Goal: Information Seeking & Learning: Learn about a topic

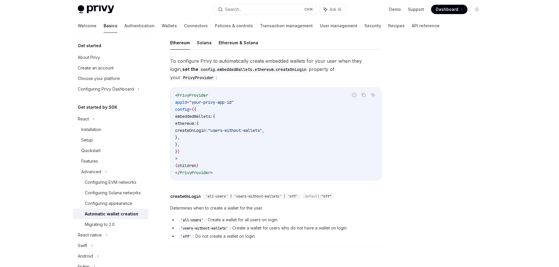
scroll to position [147, 0]
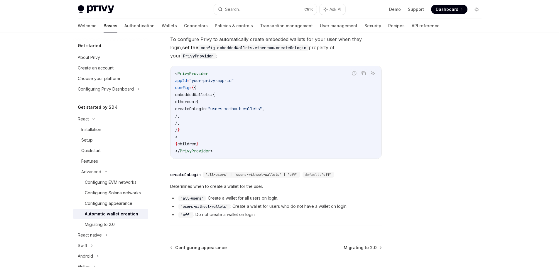
click at [449, 10] on span "Dashboard" at bounding box center [447, 9] width 23 height 6
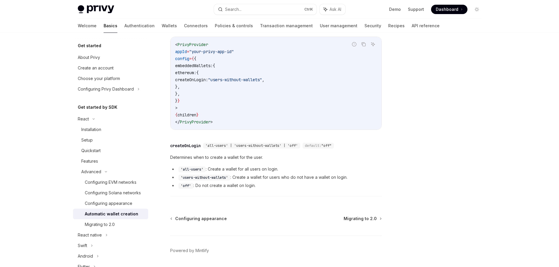
scroll to position [176, 0]
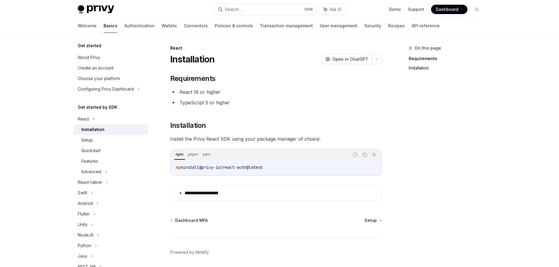
click at [423, 67] on link "Installation" at bounding box center [447, 67] width 77 height 9
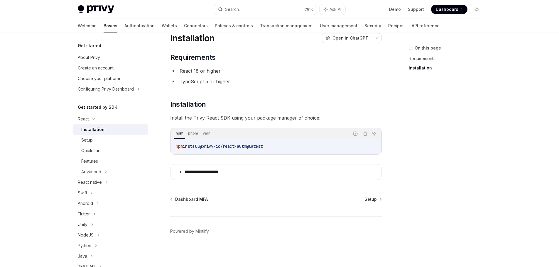
click at [423, 67] on link "Installation" at bounding box center [447, 67] width 77 height 9
click at [420, 62] on link "Requirements" at bounding box center [447, 58] width 77 height 9
click at [415, 59] on link "Requirements" at bounding box center [447, 58] width 77 height 9
click at [421, 61] on link "Requirements" at bounding box center [447, 58] width 77 height 9
click at [418, 70] on link "Installation" at bounding box center [447, 67] width 77 height 9
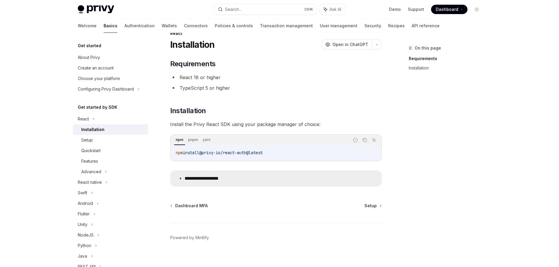
scroll to position [21, 0]
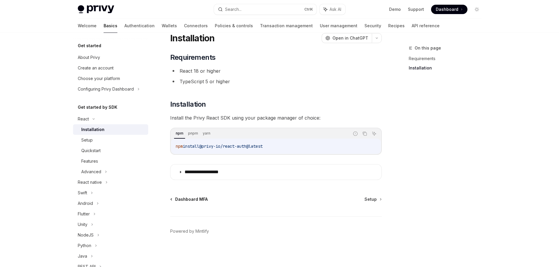
click at [177, 200] on span "Dashboard MFA" at bounding box center [191, 200] width 33 height 6
type textarea "*"
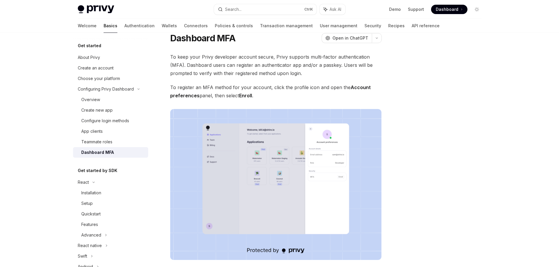
click at [273, 166] on img at bounding box center [276, 184] width 212 height 151
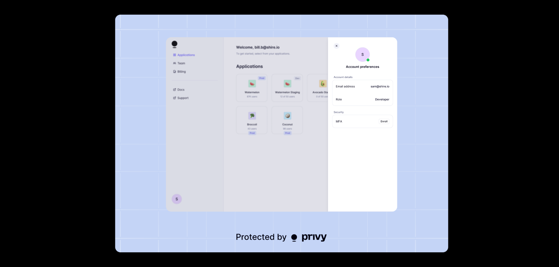
click at [273, 166] on img at bounding box center [281, 134] width 333 height 238
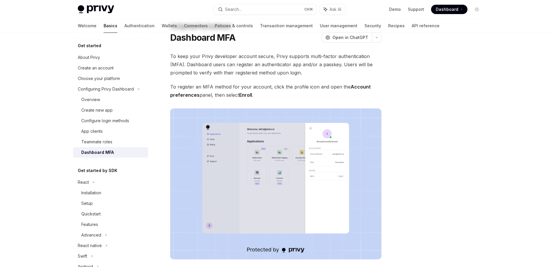
scroll to position [13, 0]
